Goal: Information Seeking & Learning: Learn about a topic

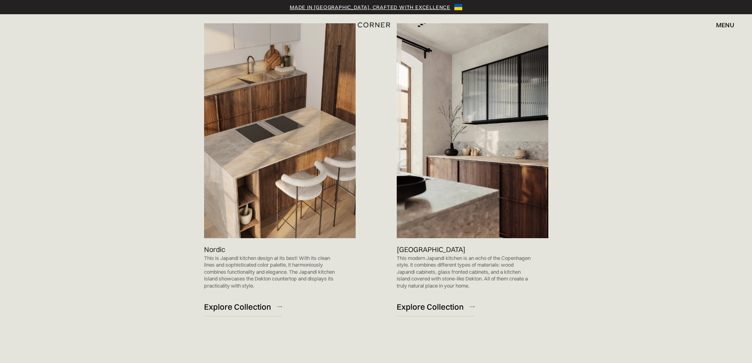
scroll to position [488, 0]
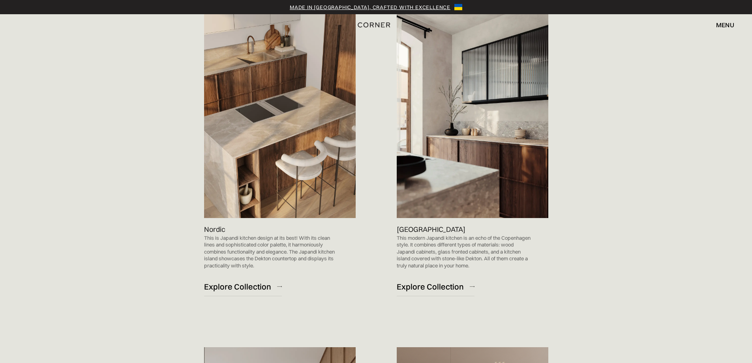
click at [306, 154] on img at bounding box center [280, 110] width 152 height 215
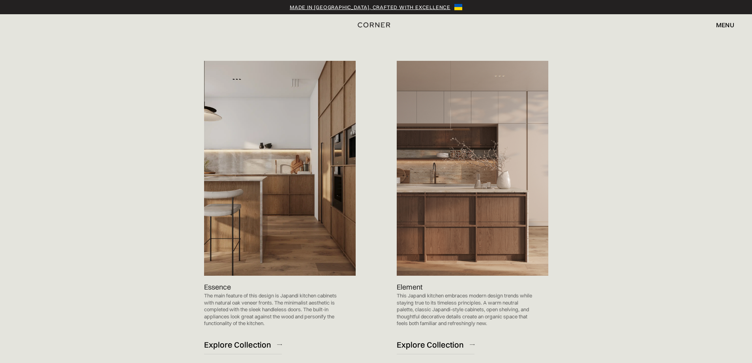
scroll to position [773, 0]
click at [249, 348] on div "Explore Collection" at bounding box center [237, 344] width 67 height 11
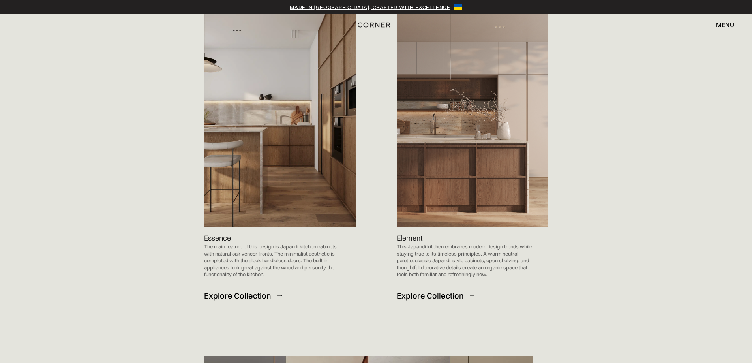
scroll to position [829, 0]
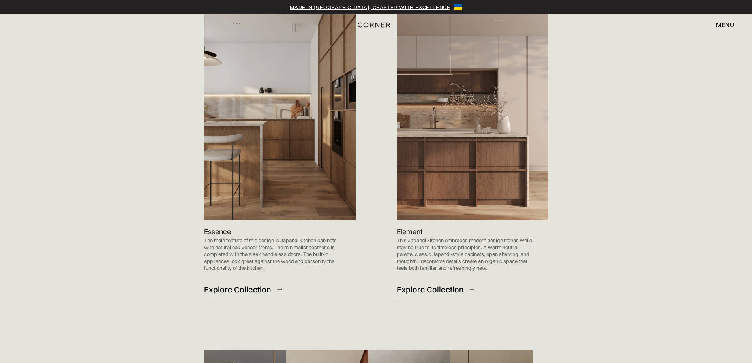
click at [455, 289] on div "Explore Collection" at bounding box center [430, 289] width 67 height 11
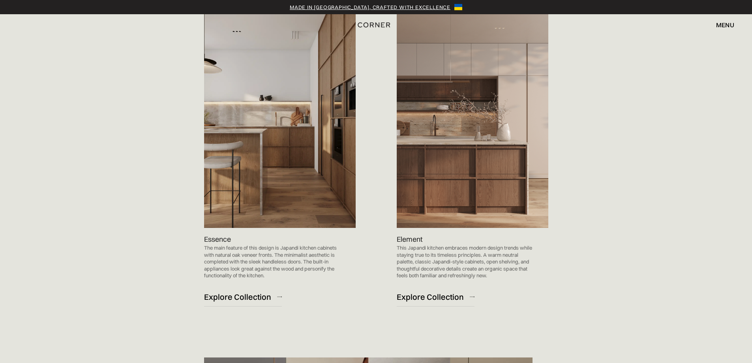
scroll to position [822, 0]
click at [243, 297] on div "Explore Collection" at bounding box center [237, 296] width 67 height 11
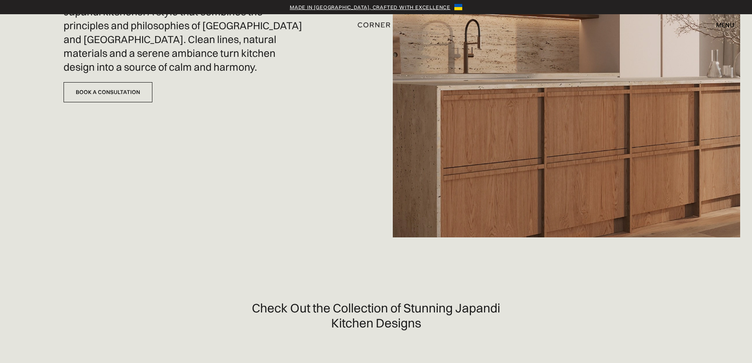
scroll to position [0, 0]
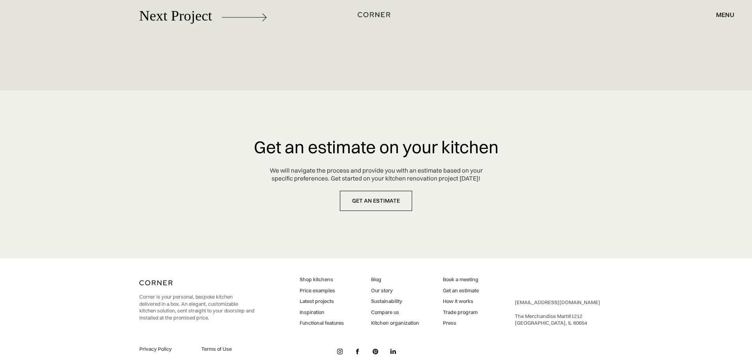
scroll to position [3698, 0]
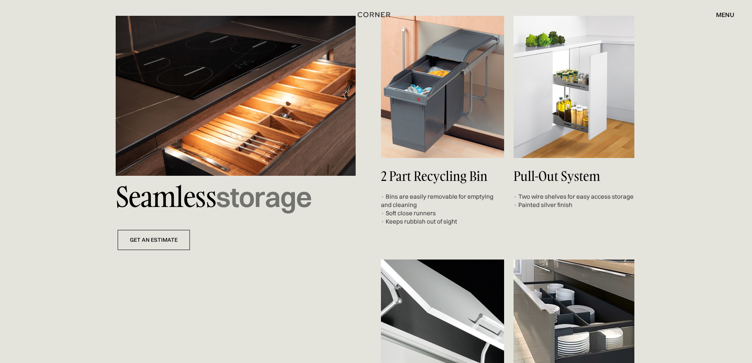
scroll to position [2925, 0]
click at [480, 237] on div "2 Part Recycling Bin · Bins are easily removable for emptying and cleaning · So…" at bounding box center [442, 128] width 123 height 227
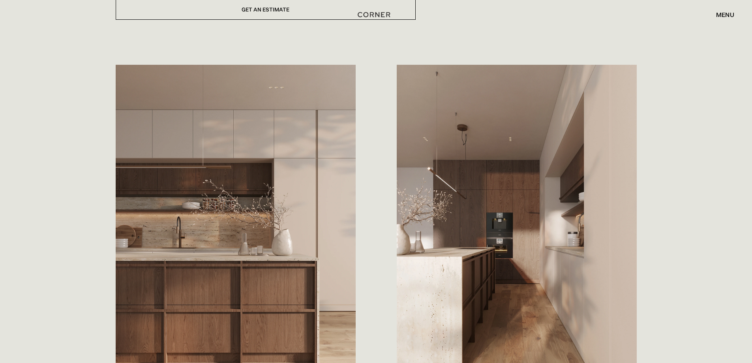
scroll to position [408, 0]
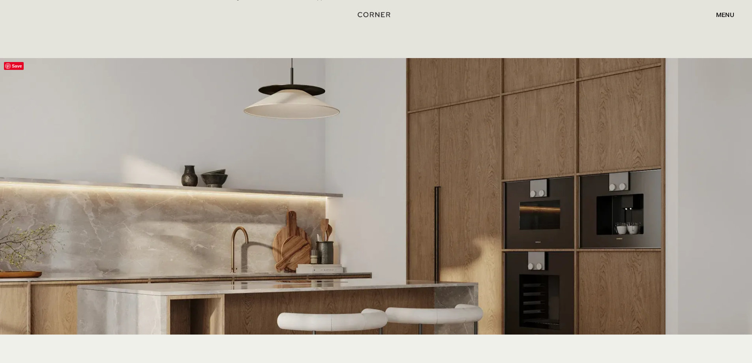
scroll to position [1461, 0]
